Goal: Check status: Check status

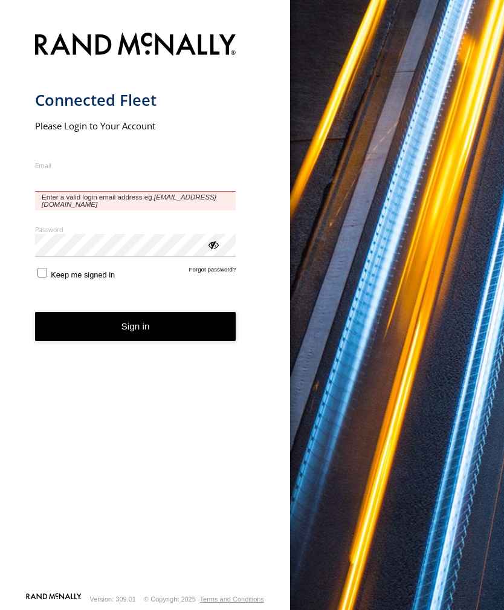
type input "**********"
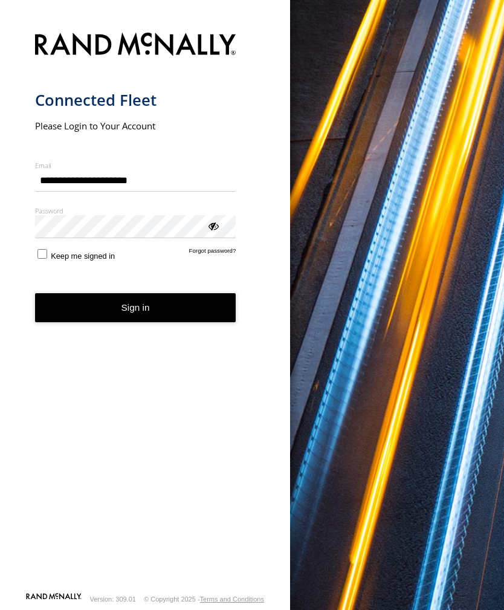
click at [135, 313] on button "Sign in" at bounding box center [135, 308] width 201 height 30
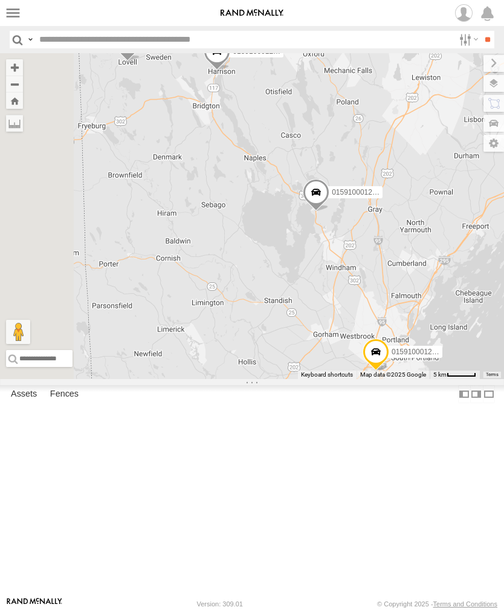
click at [5, 18] on label at bounding box center [13, 13] width 18 height 18
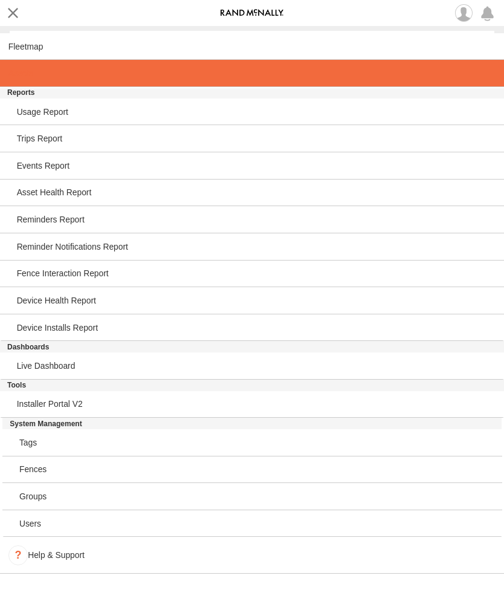
click at [8, 74] on span at bounding box center [20, 73] width 25 height 10
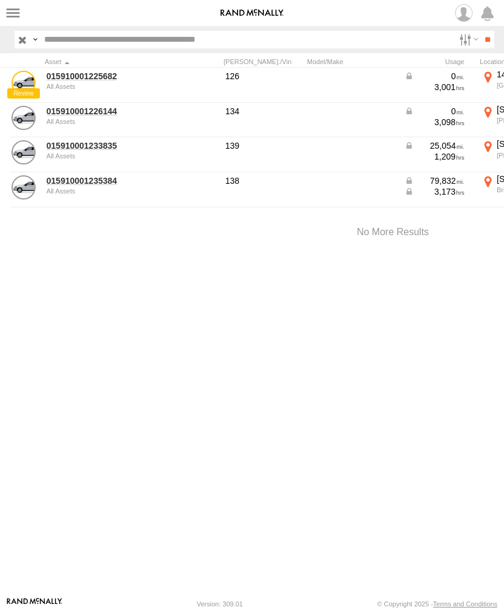
click at [63, 151] on link "015910001233835" at bounding box center [105, 145] width 117 height 11
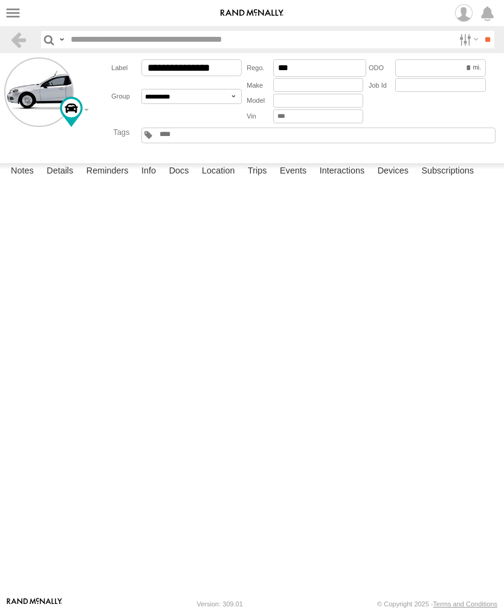
click at [299, 180] on label "Events" at bounding box center [293, 171] width 39 height 17
